Goal: Task Accomplishment & Management: Use online tool/utility

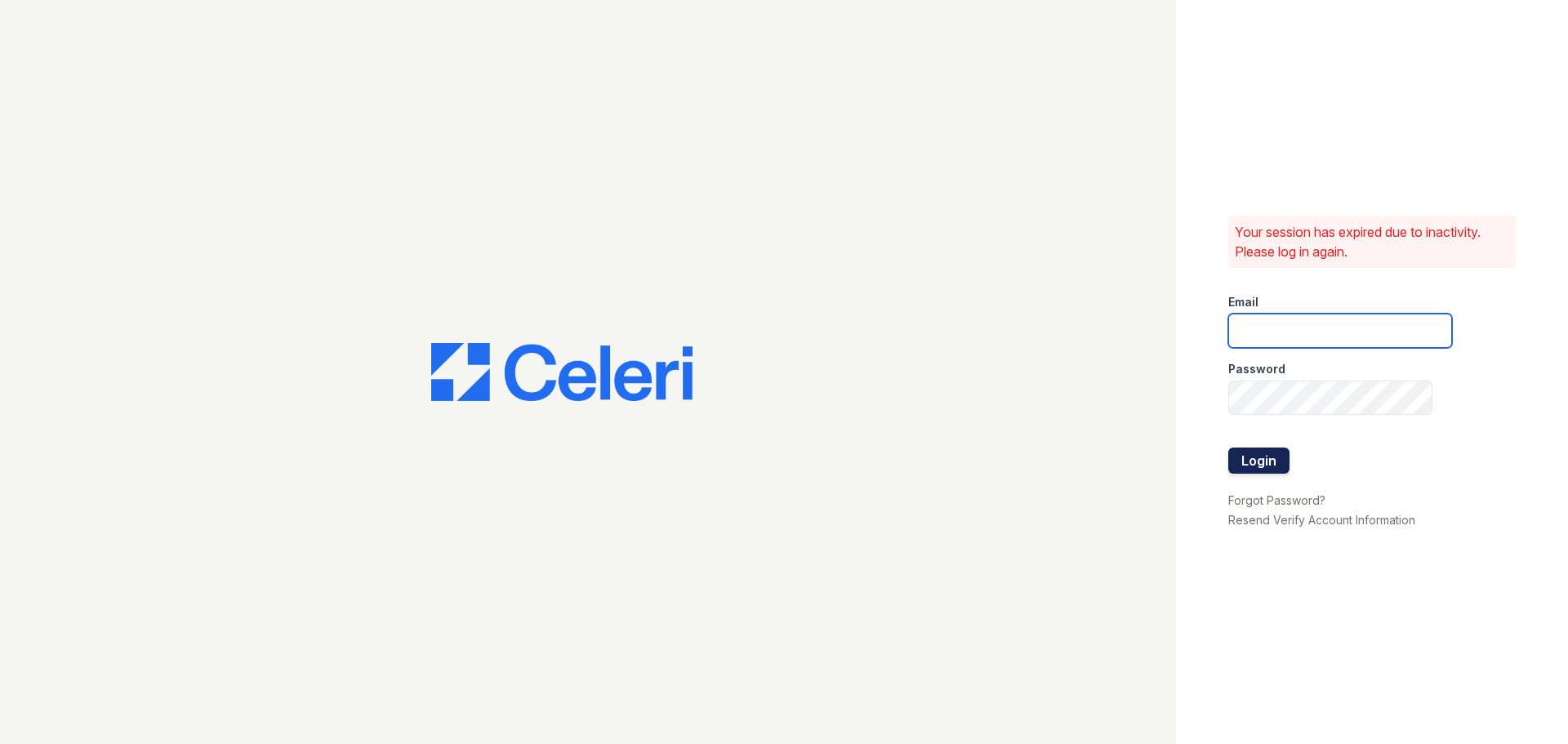
type input "[EMAIL_ADDRESS][DOMAIN_NAME]"
click at [1252, 449] on button "Login" at bounding box center [1258, 460] width 61 height 26
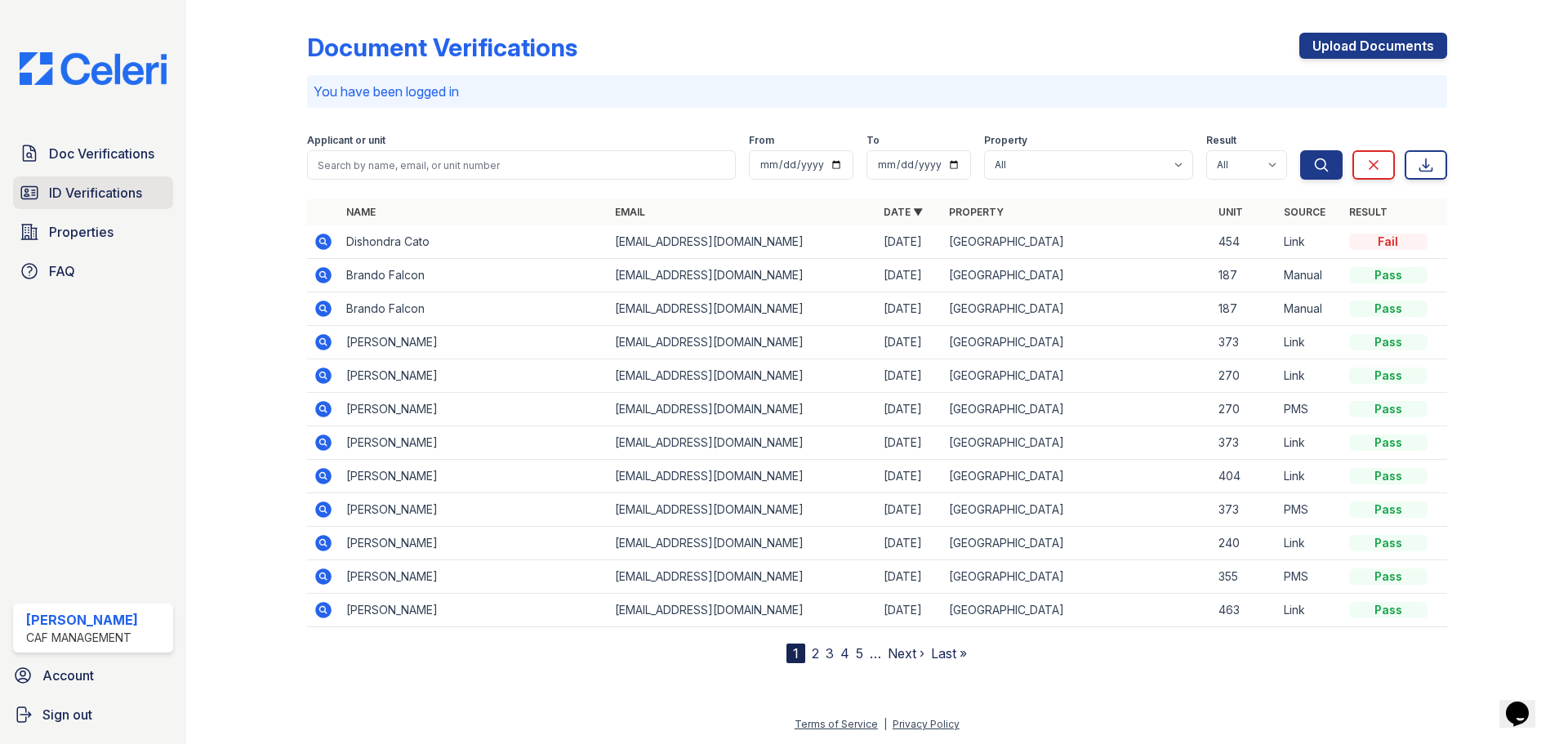
click at [119, 204] on link "ID Verifications" at bounding box center [93, 192] width 160 height 32
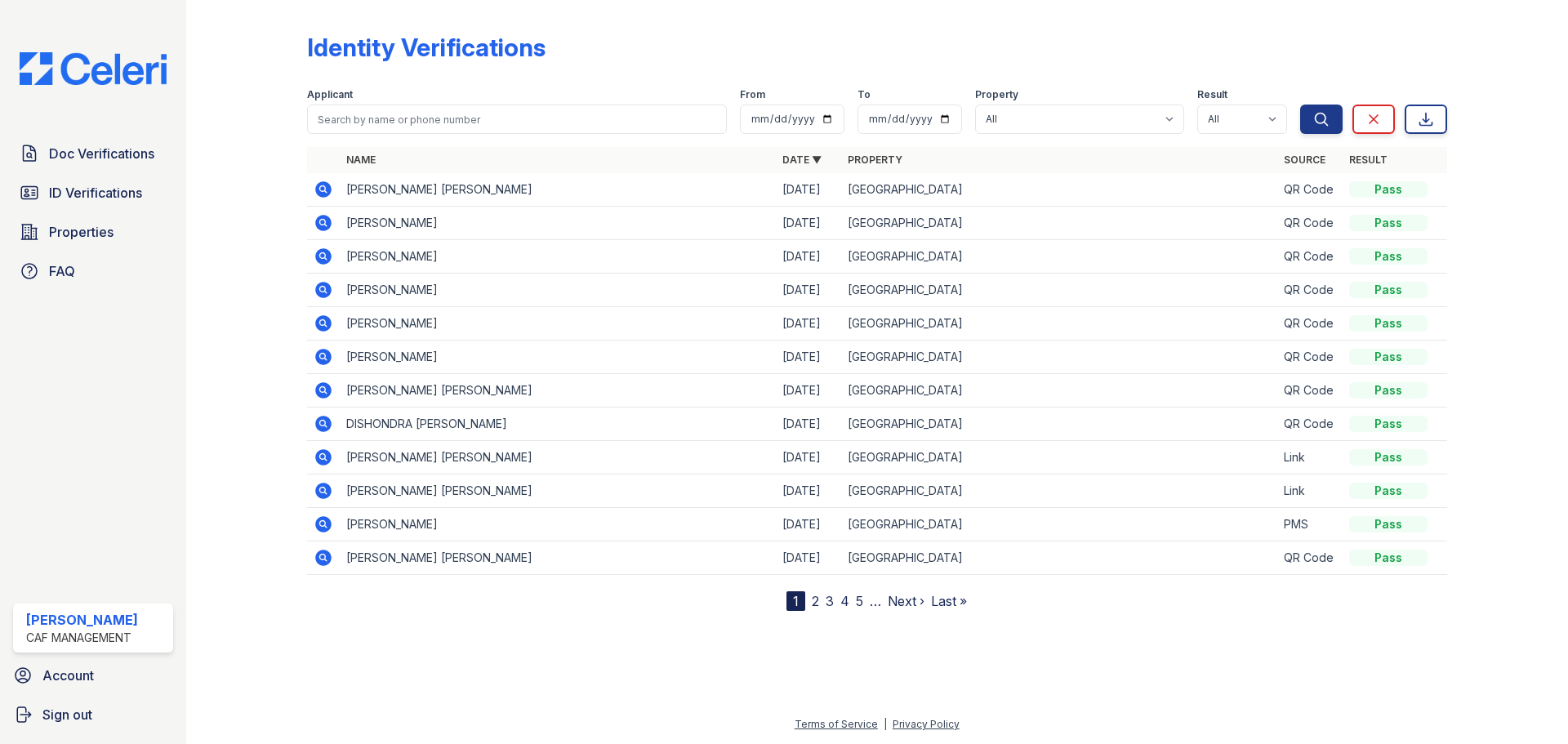
click at [324, 191] on icon at bounding box center [323, 190] width 20 height 20
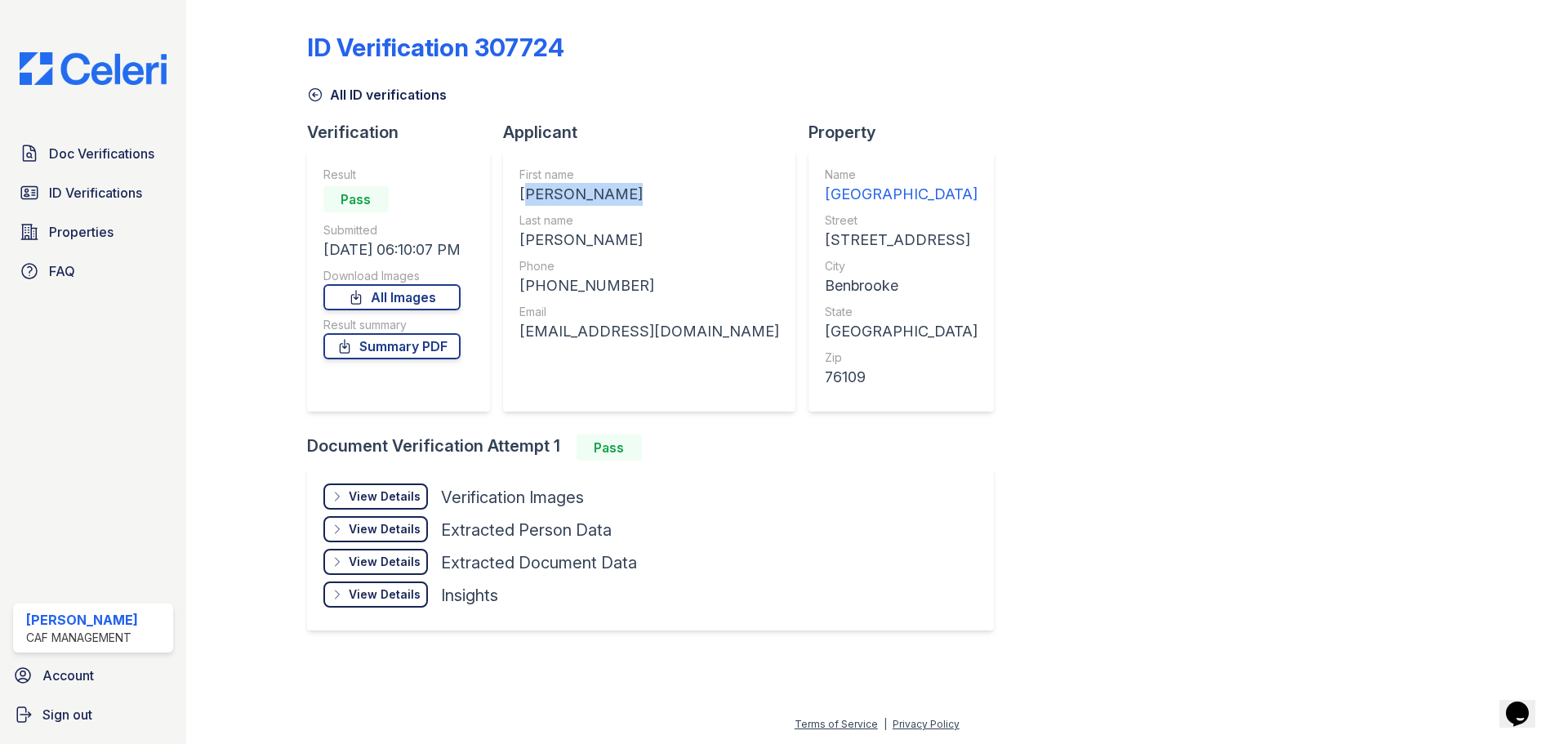
drag, startPoint x: 522, startPoint y: 191, endPoint x: 635, endPoint y: 190, distance: 113.0
click at [635, 190] on div "JORDAN SHAWN" at bounding box center [649, 194] width 260 height 23
copy div "JORDAN SHAWN"
drag, startPoint x: 526, startPoint y: 240, endPoint x: 601, endPoint y: 237, distance: 75.1
click at [601, 237] on div "QUARTEY" at bounding box center [649, 240] width 260 height 23
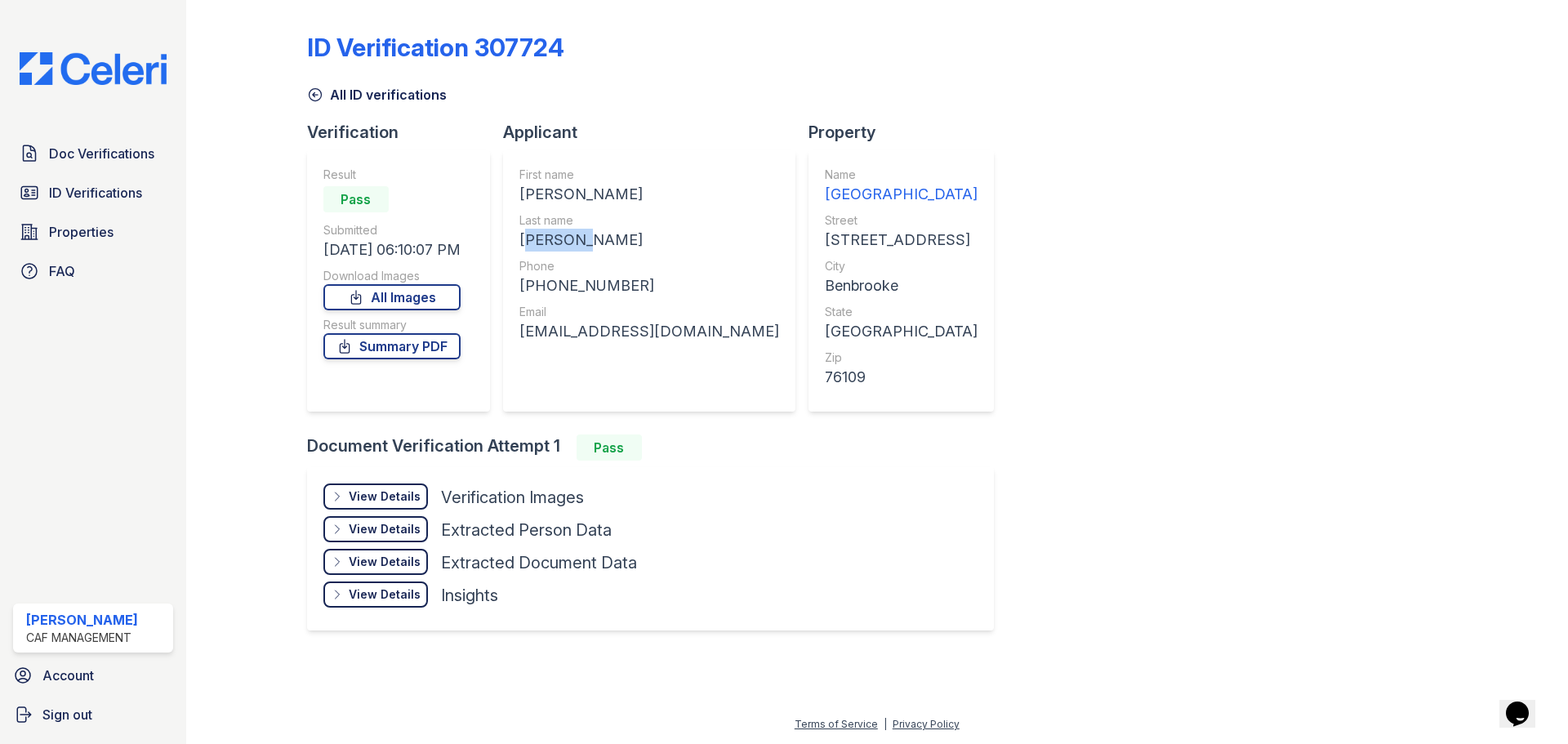
copy div "QUARTEY"
drag, startPoint x: 537, startPoint y: 283, endPoint x: 629, endPoint y: 281, distance: 92.0
click at [629, 281] on div "+16826812911" at bounding box center [649, 286] width 260 height 23
copy div "6826812911"
drag, startPoint x: 525, startPoint y: 330, endPoint x: 691, endPoint y: 329, distance: 166.0
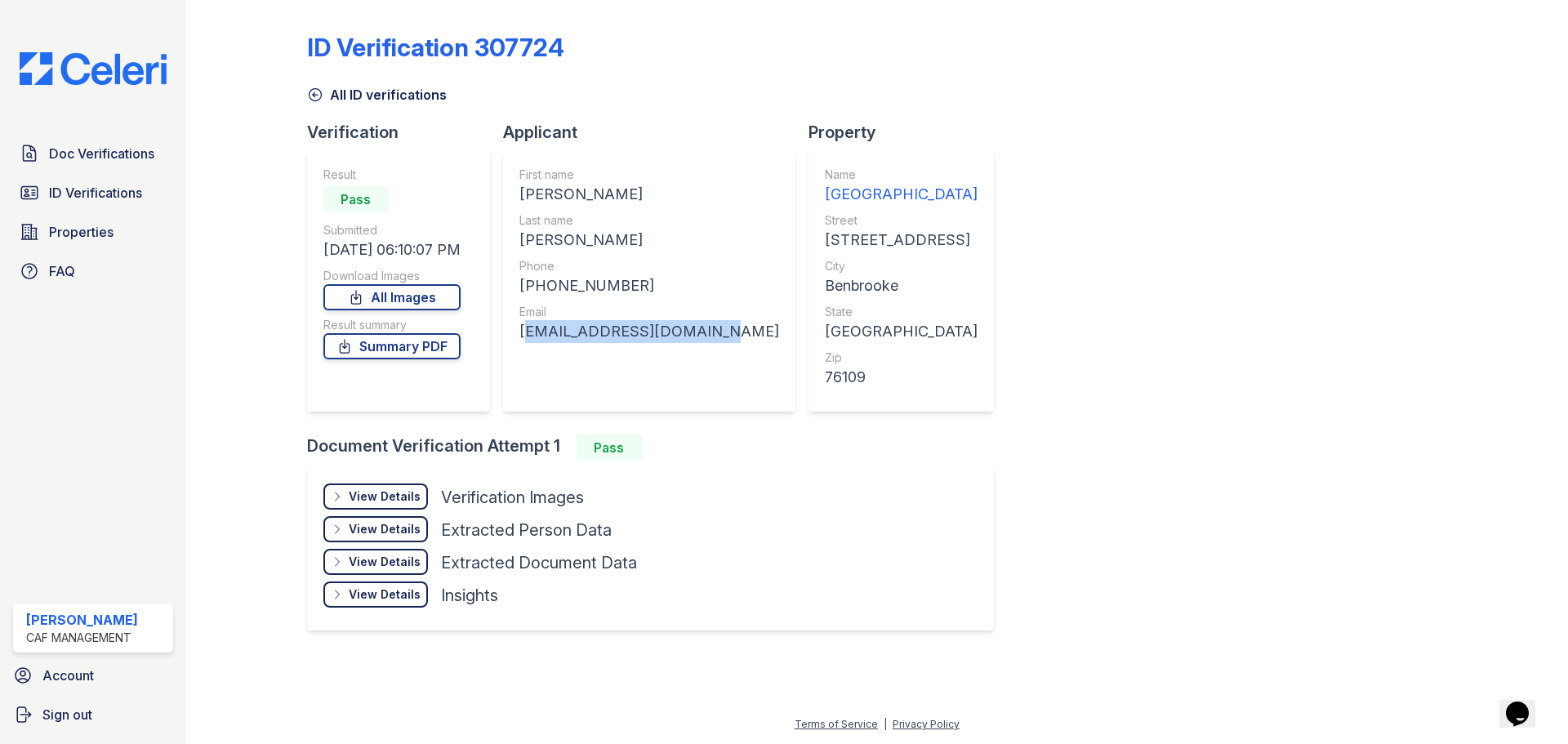
click at [693, 329] on div "quarteyjordan@gmail.com" at bounding box center [649, 332] width 260 height 23
copy div "quarteyjordan@gmail.co"
